Goal: Communication & Community: Participate in discussion

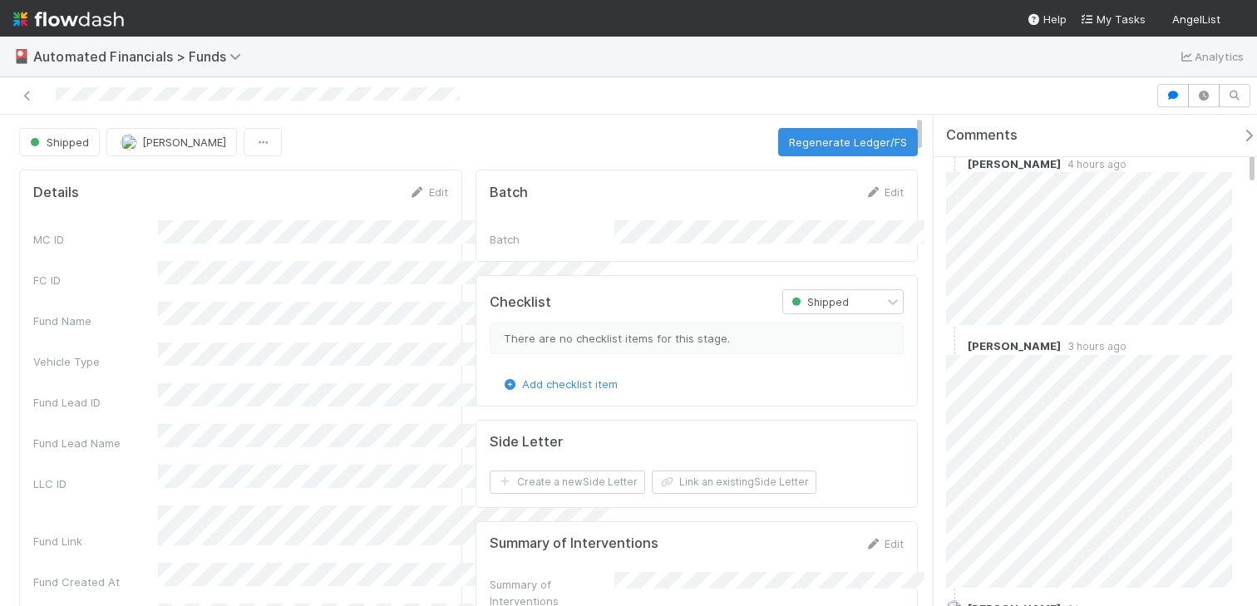
scroll to position [339, 0]
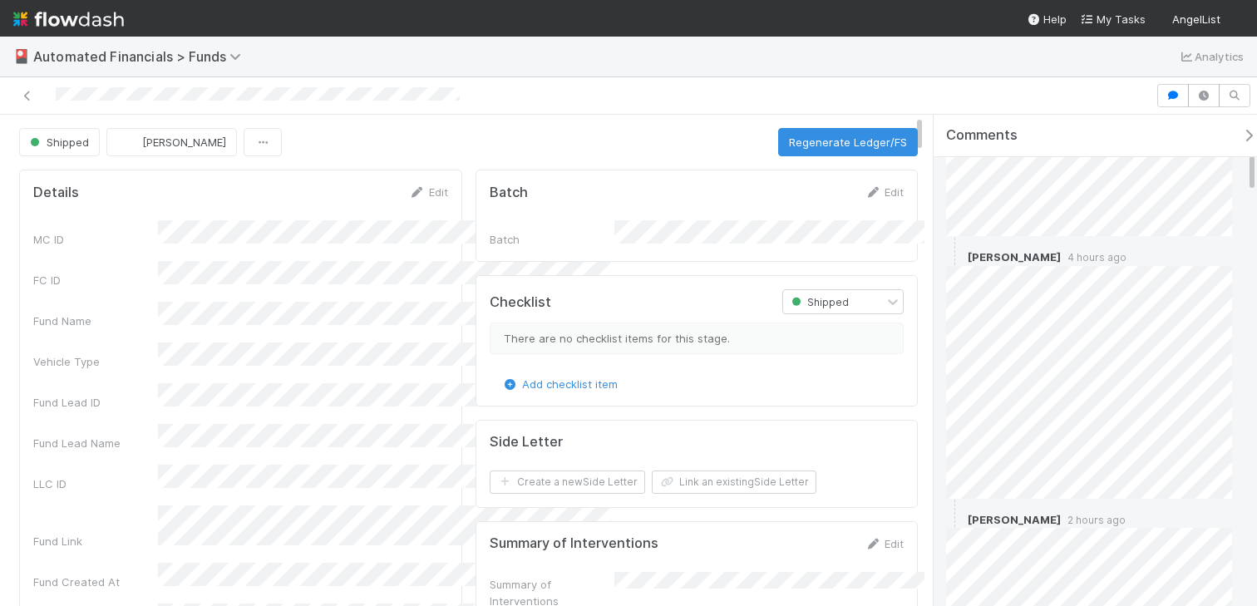
scroll to position [428, 0]
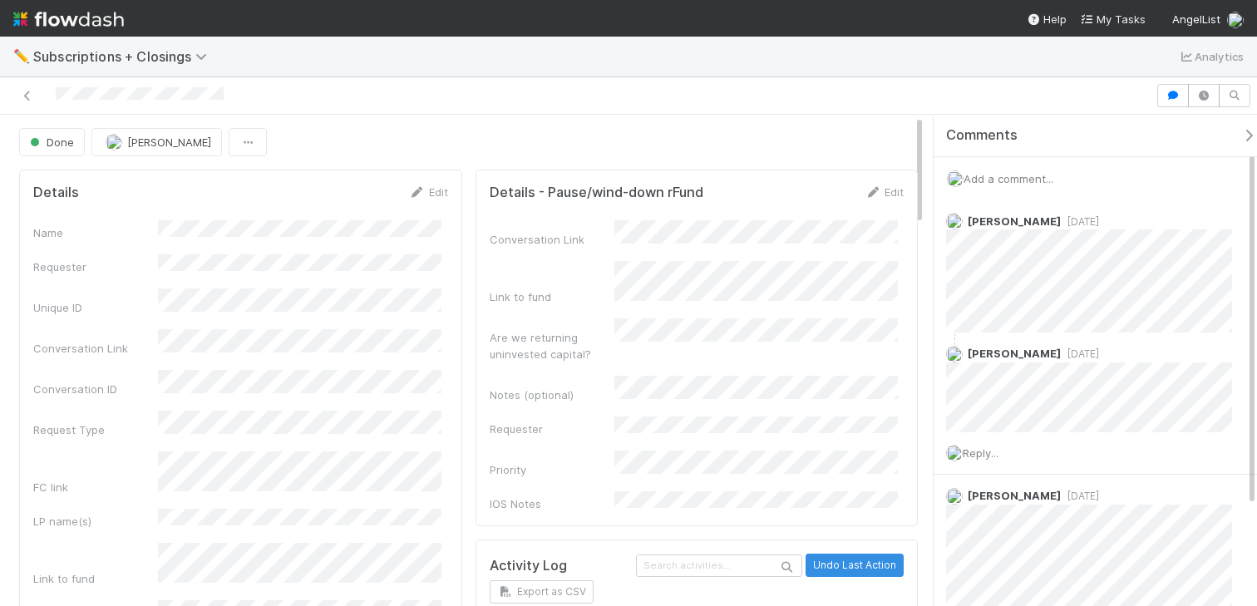
click at [1030, 177] on span "Add a comment..." at bounding box center [1009, 178] width 90 height 13
click at [1043, 443] on button "Add Comment" at bounding box center [1009, 435] width 96 height 28
